Goal: Task Accomplishment & Management: Use online tool/utility

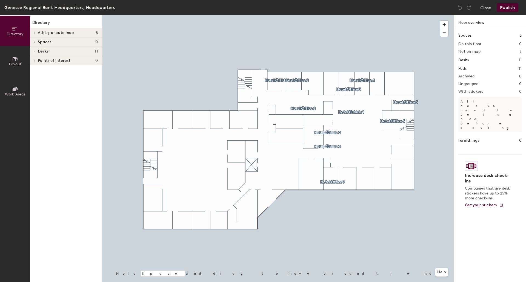
click at [464, 60] on h1 "Desks" at bounding box center [463, 60] width 10 height 6
click at [34, 51] on icon at bounding box center [34, 51] width 1 height 2
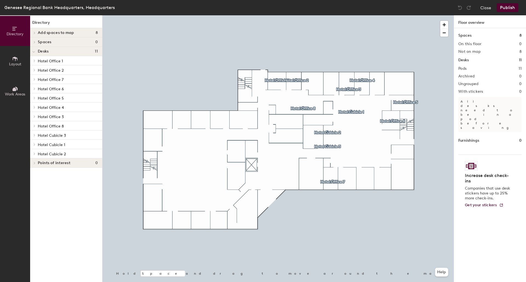
click at [53, 106] on span "Hotel Office 4" at bounding box center [51, 107] width 26 height 5
click at [56, 61] on span "Hotel Office 1" at bounding box center [50, 61] width 25 height 5
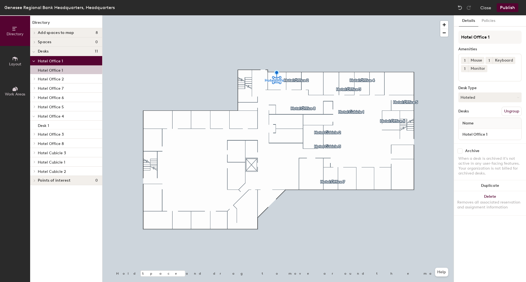
click at [55, 79] on span "Hotel Office 2" at bounding box center [51, 79] width 26 height 5
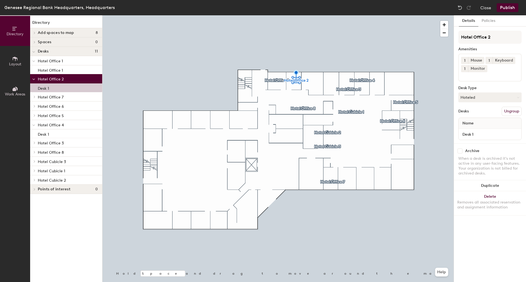
click at [52, 97] on span "Hotel Office 7" at bounding box center [51, 97] width 26 height 5
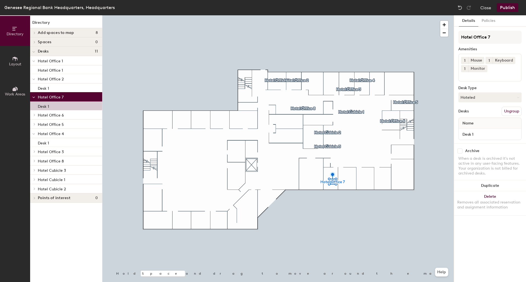
click at [53, 115] on span "Hotel Office 6" at bounding box center [51, 115] width 26 height 5
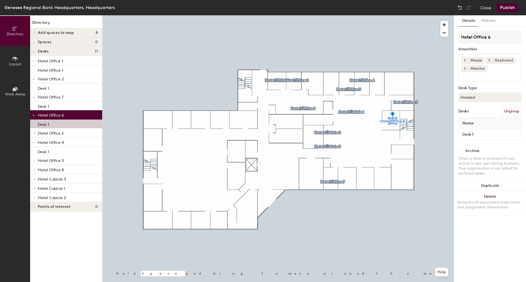
click at [59, 134] on span "Hotel Office 5" at bounding box center [51, 133] width 26 height 5
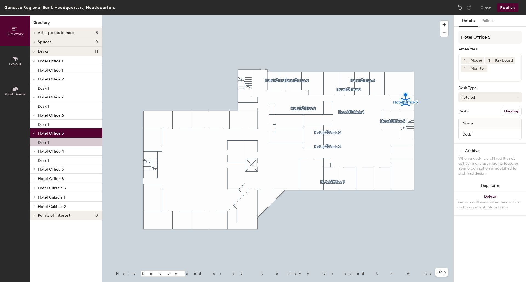
click at [57, 152] on span "Hotel Office 4" at bounding box center [51, 151] width 26 height 5
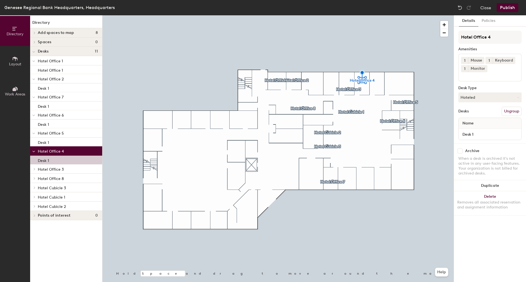
click at [51, 170] on span "Hotel Office 3" at bounding box center [51, 169] width 26 height 5
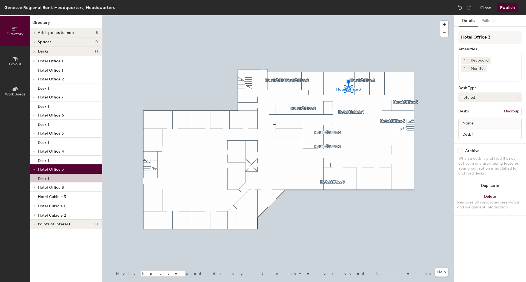
click at [59, 187] on span "Hotel Office 8" at bounding box center [51, 187] width 26 height 5
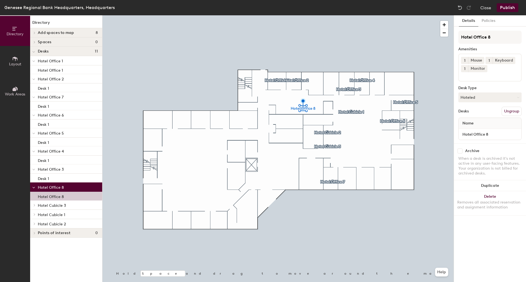
click at [59, 207] on span "Hotel Cubicle 3" at bounding box center [52, 206] width 28 height 5
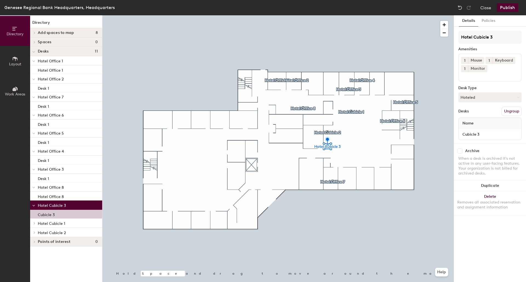
click at [51, 224] on span "Hotel Cubicle 1" at bounding box center [51, 224] width 27 height 5
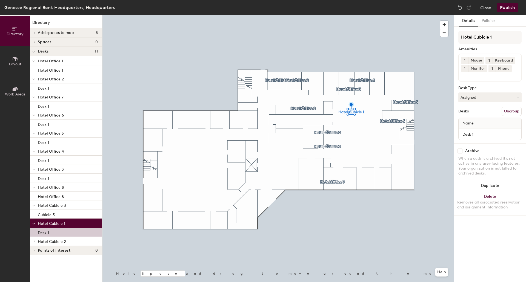
click at [59, 242] on span "Hotel Cubicle 2" at bounding box center [52, 242] width 28 height 5
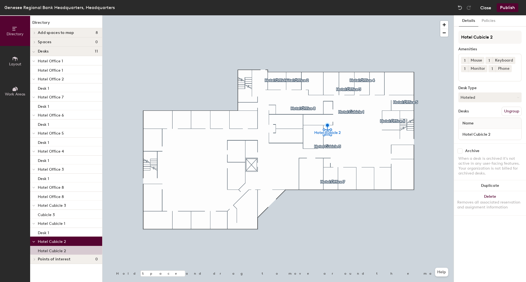
click at [484, 8] on button "Close" at bounding box center [485, 7] width 11 height 9
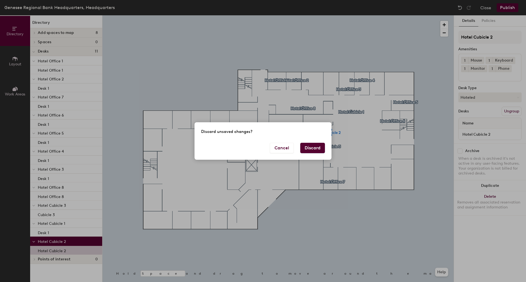
click at [313, 149] on button "Discard" at bounding box center [312, 148] width 25 height 10
